Goal: Submit feedback/report problem

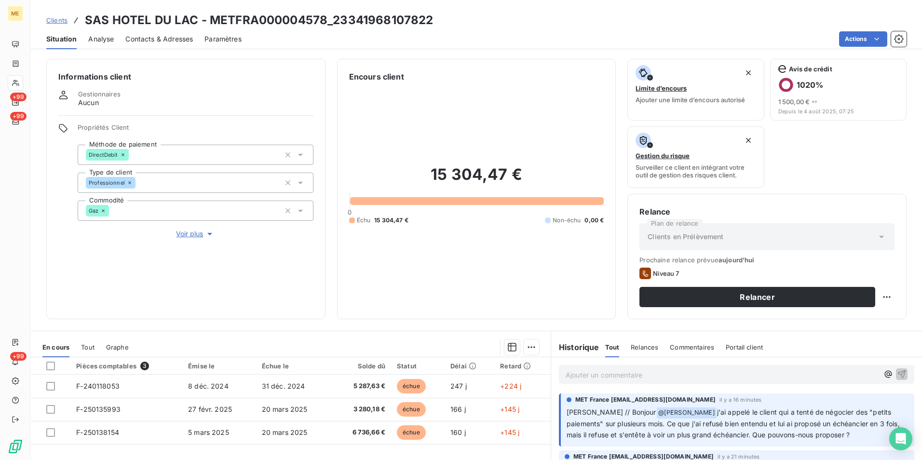
click at [586, 369] on p "Ajouter un commentaire ﻿" at bounding box center [722, 375] width 313 height 12
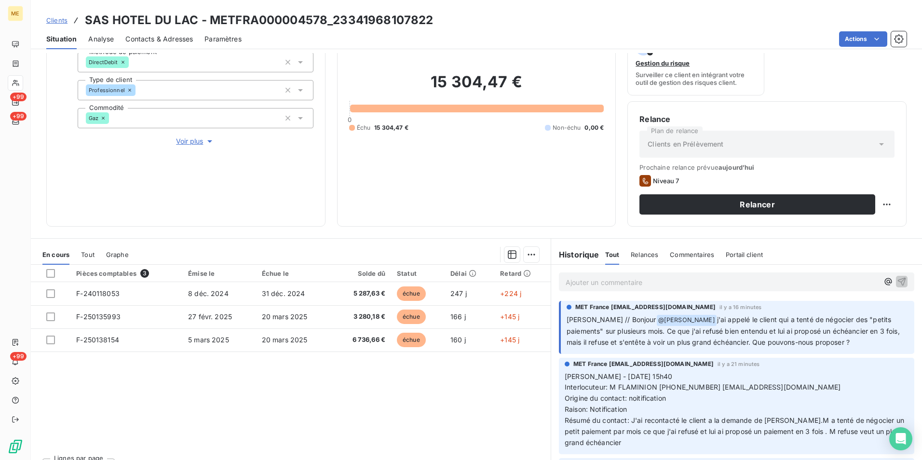
scroll to position [112, 0]
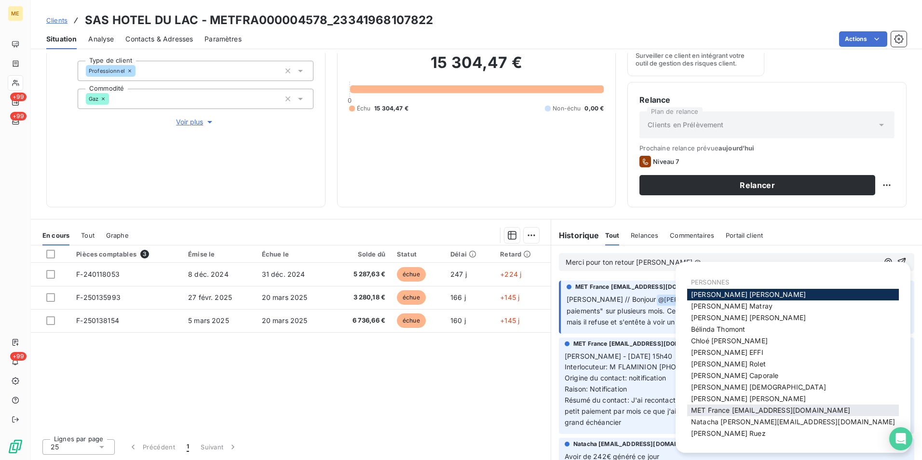
click at [775, 407] on span "MET France [EMAIL_ADDRESS][DOMAIN_NAME]" at bounding box center [770, 410] width 159 height 8
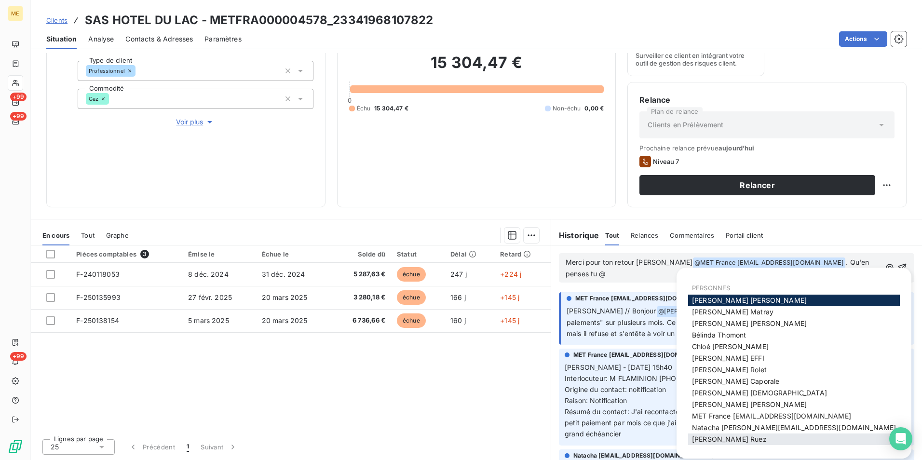
click at [722, 442] on span "[PERSON_NAME]" at bounding box center [729, 439] width 75 height 8
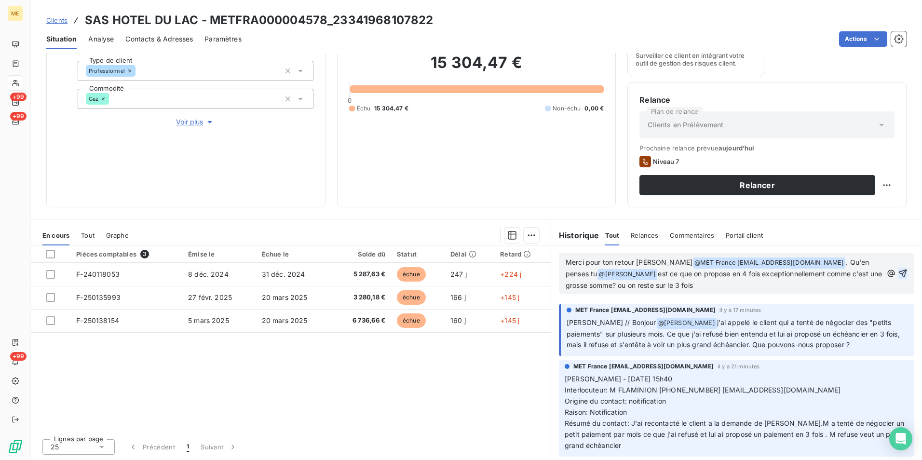
click at [899, 273] on icon "button" at bounding box center [903, 274] width 8 height 8
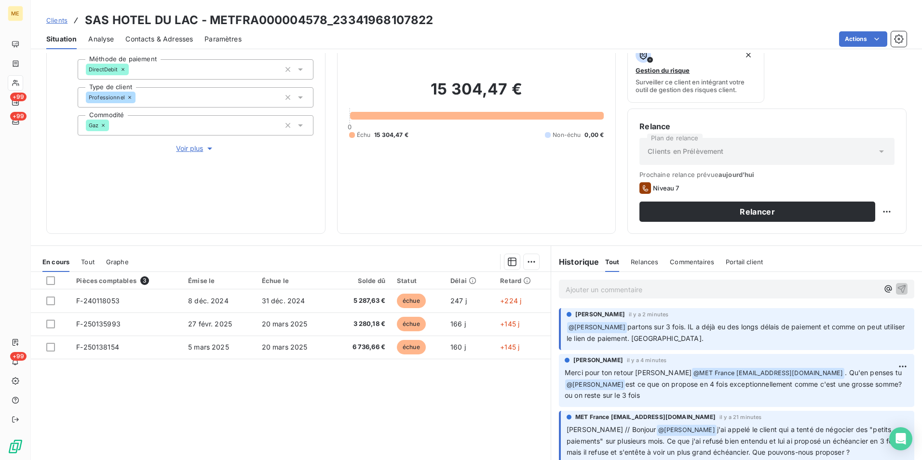
scroll to position [66, 0]
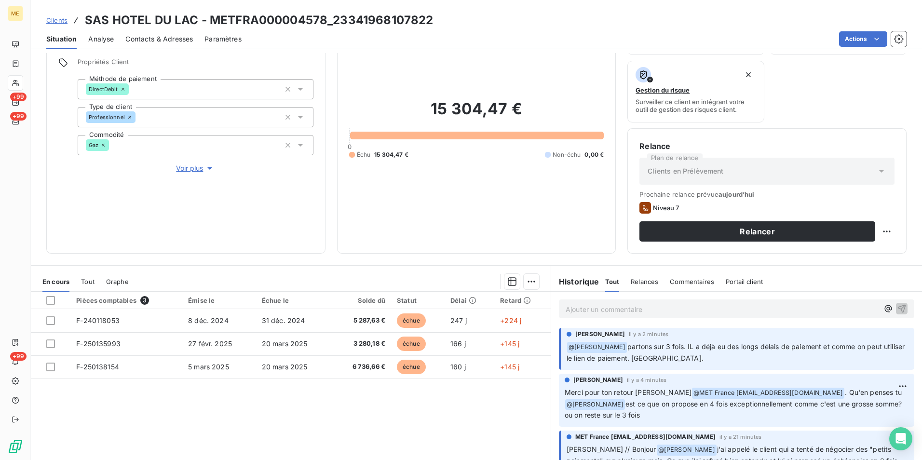
click at [656, 318] on div "Ajouter un commentaire ﻿" at bounding box center [736, 309] width 355 height 19
click at [621, 318] on div "Ajouter un commentaire ﻿" at bounding box center [736, 309] width 355 height 19
click at [610, 313] on p "Ajouter un commentaire ﻿" at bounding box center [722, 309] width 313 height 12
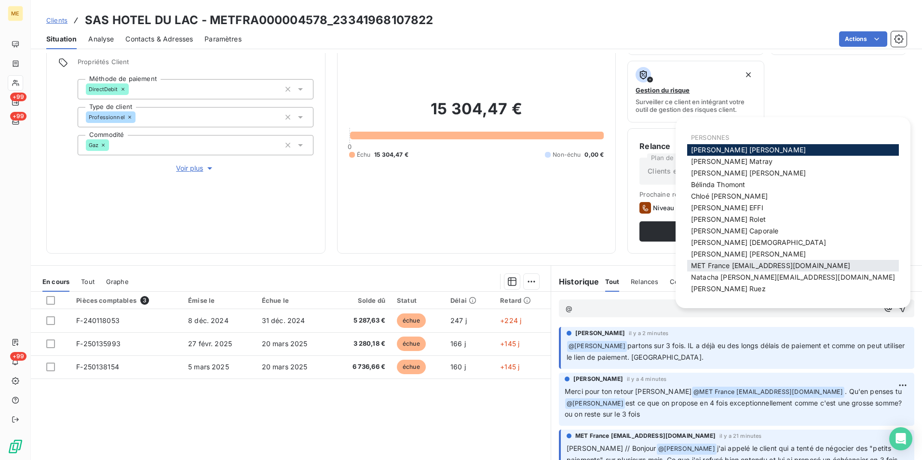
click at [750, 268] on span "MET France [EMAIL_ADDRESS][DOMAIN_NAME]" at bounding box center [770, 265] width 159 height 8
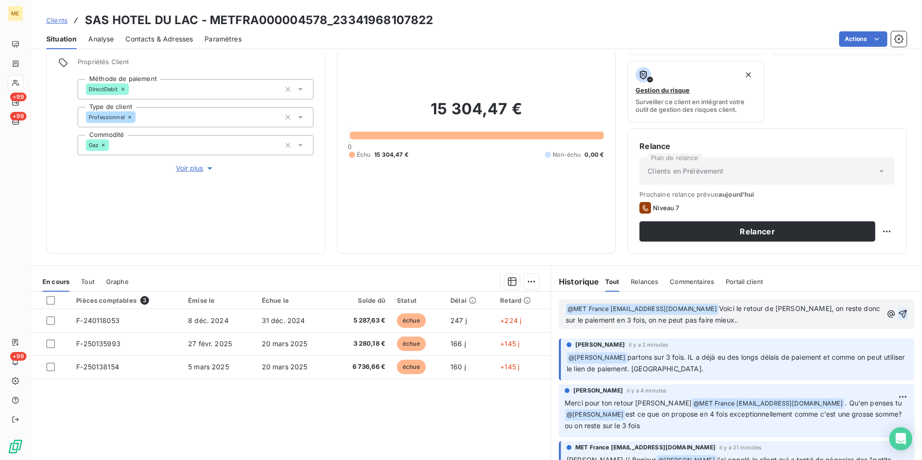
click at [898, 317] on icon "button" at bounding box center [903, 314] width 10 height 10
